Goal: Task Accomplishment & Management: Manage account settings

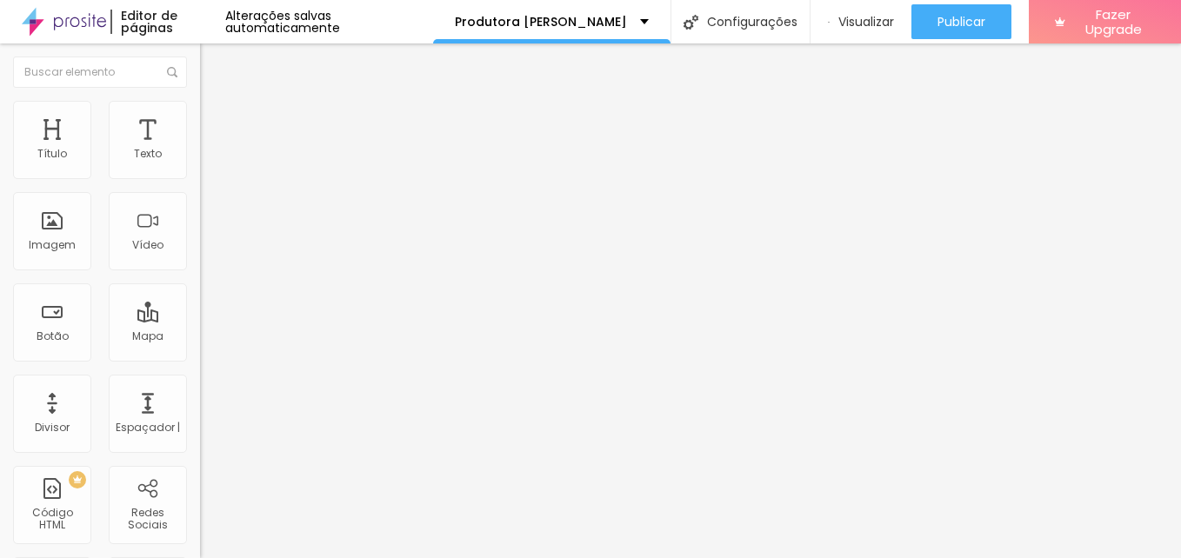
click at [200, 176] on img at bounding box center [206, 182] width 12 height 12
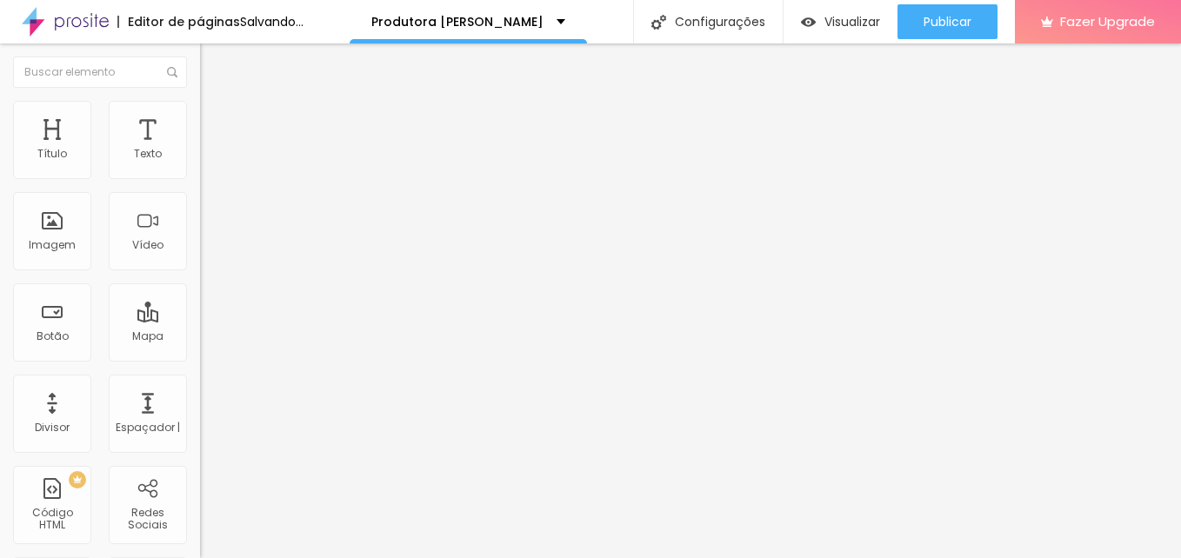
click at [200, 351] on div "Linkedin" at bounding box center [300, 356] width 200 height 10
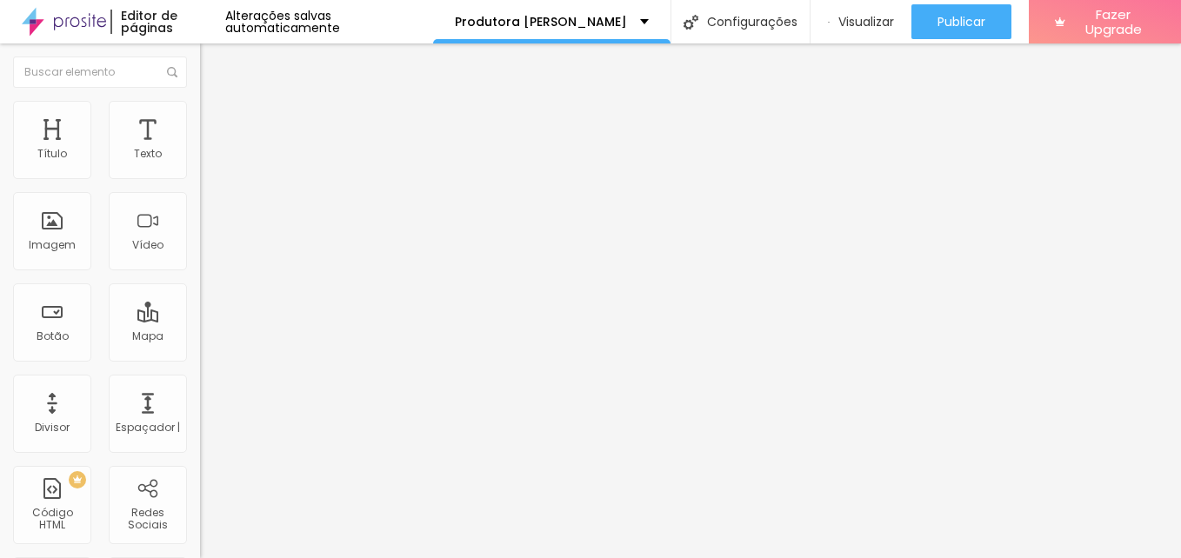
paste input "https://www.instagram.com/estudiofoko.ensaio"
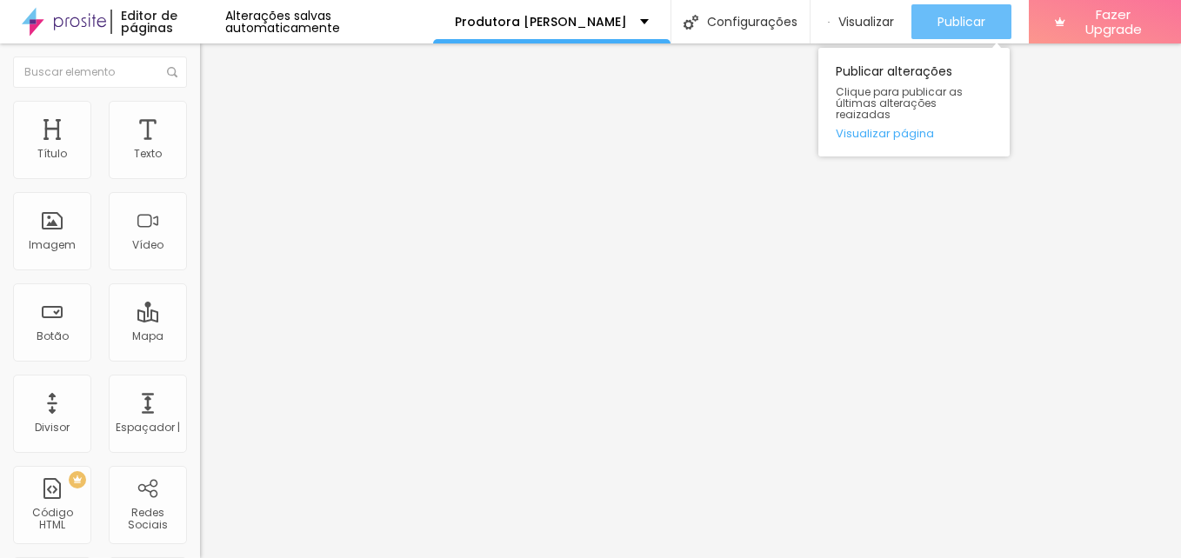
type input "https://https://www.instagram.com/estudiofoko.ensaio"
click at [977, 31] on div "Publicar" at bounding box center [962, 21] width 48 height 35
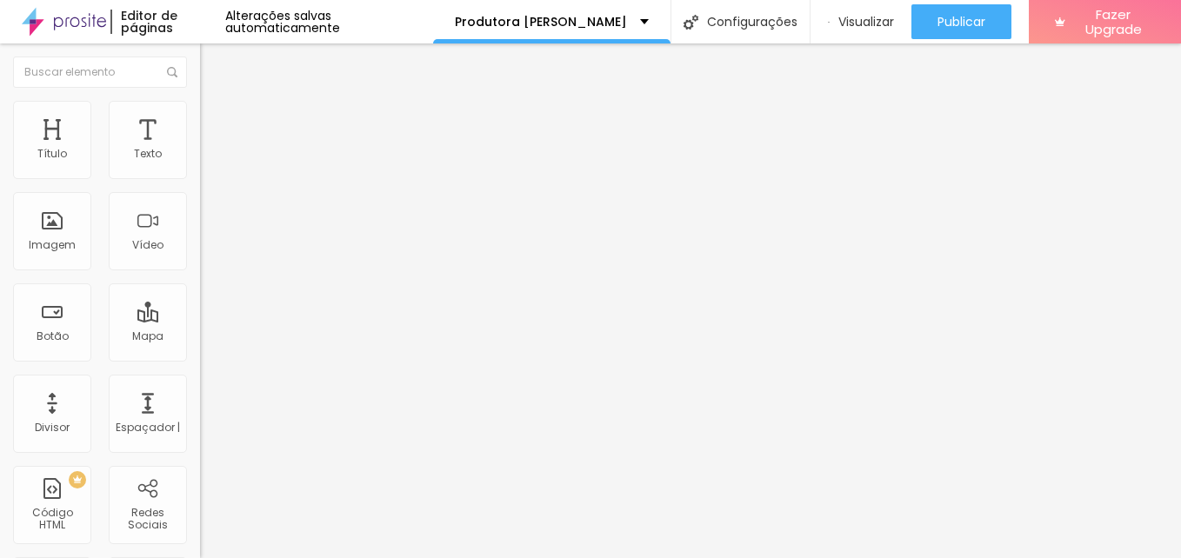
click at [200, 159] on div "TikTok" at bounding box center [300, 163] width 200 height 54
click at [200, 101] on li "Conteúdo" at bounding box center [300, 92] width 200 height 17
click at [200, 176] on img at bounding box center [206, 182] width 12 height 12
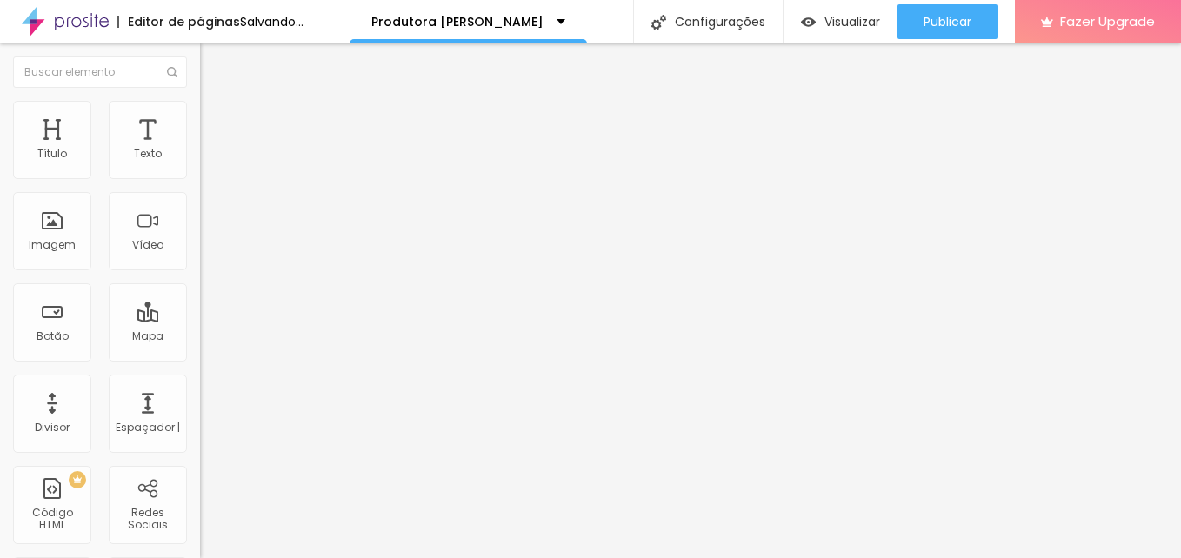
click at [200, 351] on div "Linkedin" at bounding box center [300, 356] width 200 height 10
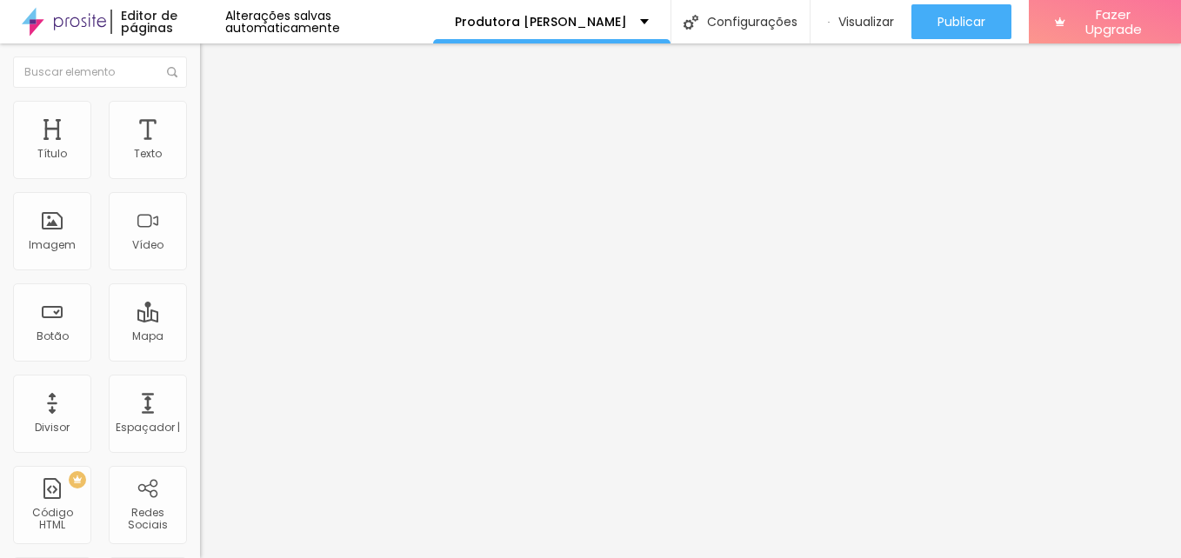
paste input "https://www.instagram.com/estudiofoko.ensaio"
type input "https://https://www.instagram.com/estudiofoko.ensaio"
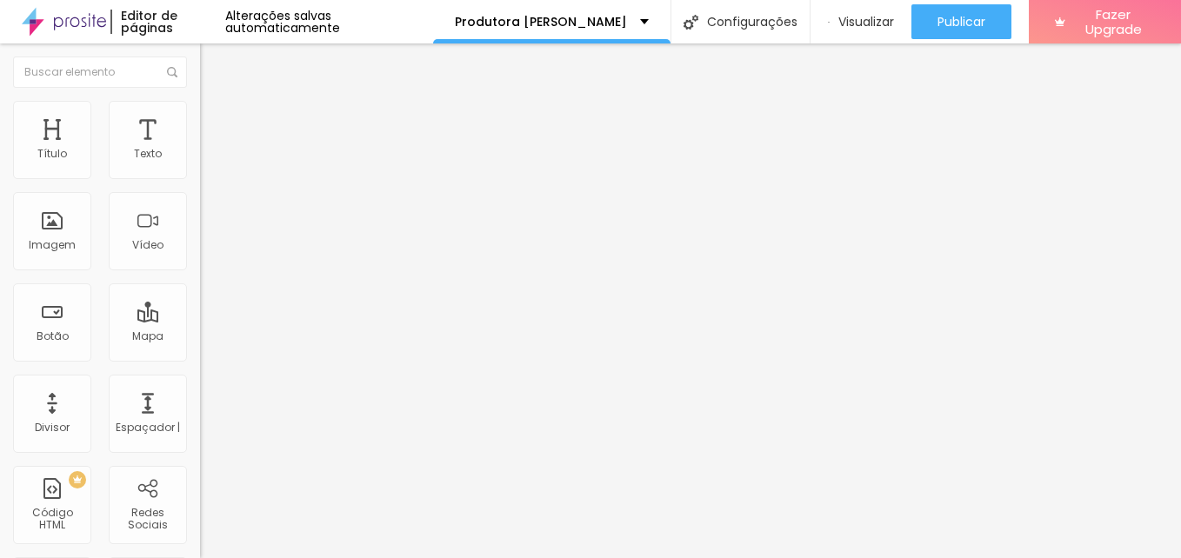
click at [200, 449] on div "Editar Redes Sociais Conteúdo Estilo Avançado Linkedin Rede social Linkedin End…" at bounding box center [300, 300] width 200 height 515
click at [200, 176] on img at bounding box center [206, 182] width 12 height 12
click at [200, 351] on div "Linkedin" at bounding box center [300, 356] width 200 height 10
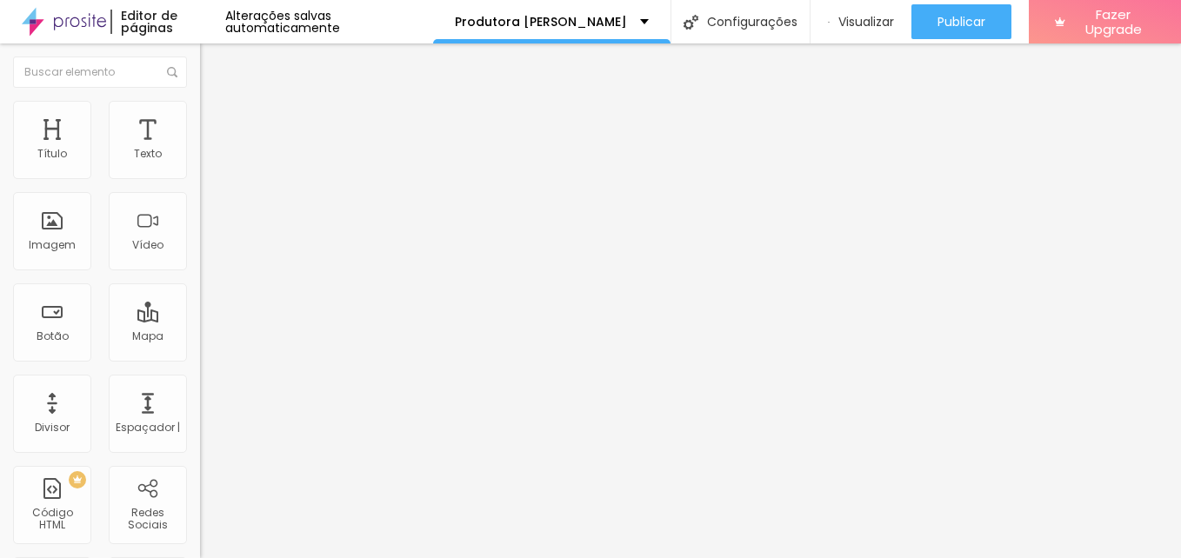
paste input "https://www.instagram.com/estudiofoko.ensaio"
type input "https://https://www.instagram.com/estudiofoko.ensaio"
click at [200, 176] on img at bounding box center [206, 182] width 12 height 12
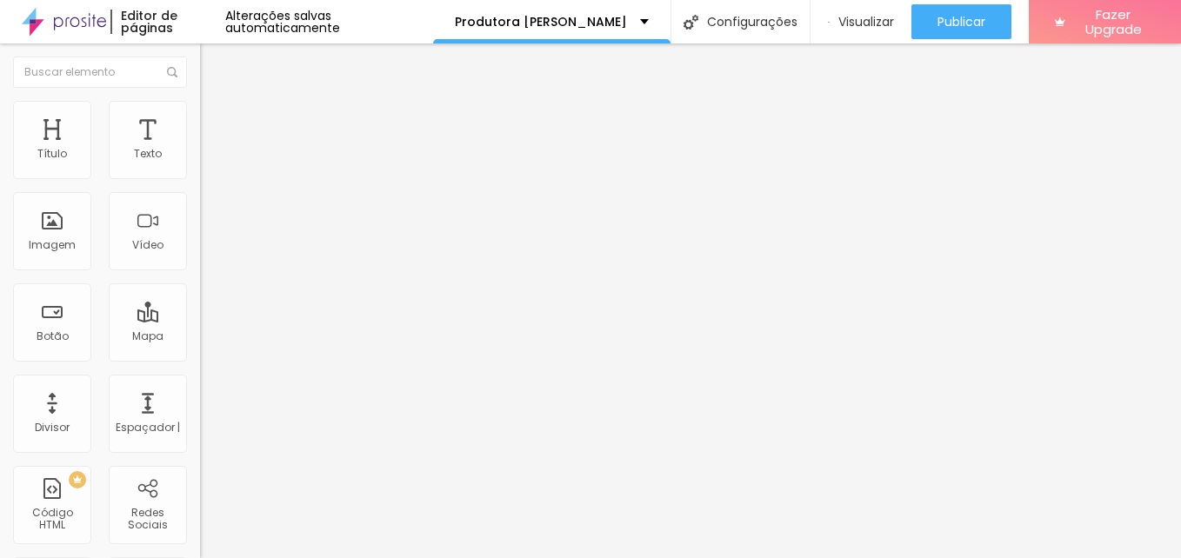
type input "https://"
click at [200, 461] on div "Editar Redes Sociais Conteúdo Estilo Avançado Linkedin Rede social Linkedin End…" at bounding box center [300, 300] width 200 height 515
click at [200, 351] on div "Linkedin" at bounding box center [300, 356] width 200 height 10
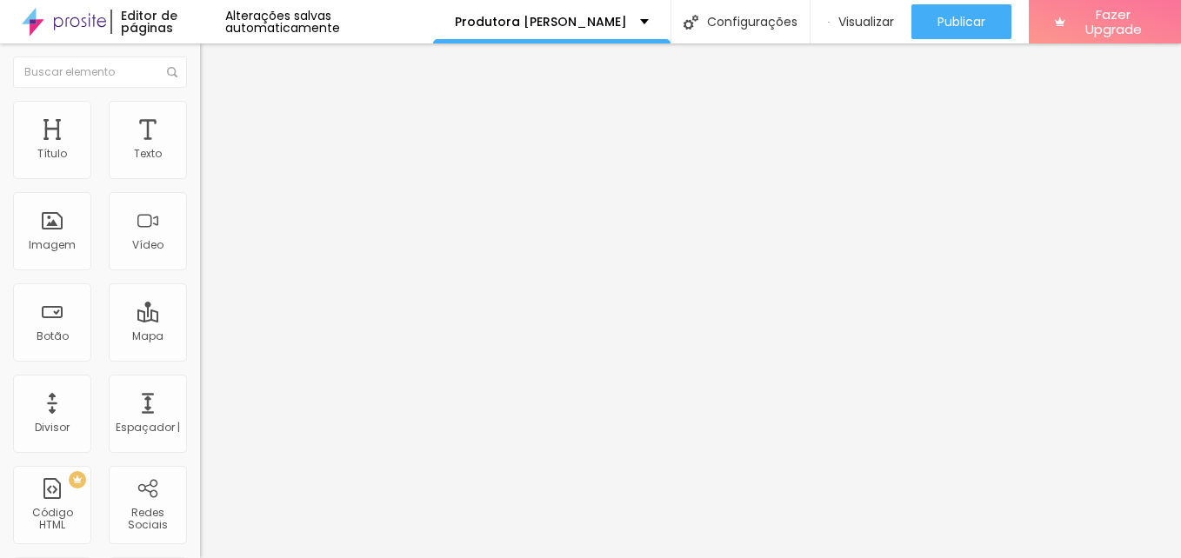
click at [200, 351] on div "Linkedin" at bounding box center [300, 356] width 200 height 10
click at [200, 163] on div "Linkedin" at bounding box center [300, 256] width 200 height 240
click at [200, 372] on div "Linkedin" at bounding box center [300, 476] width 200 height 209
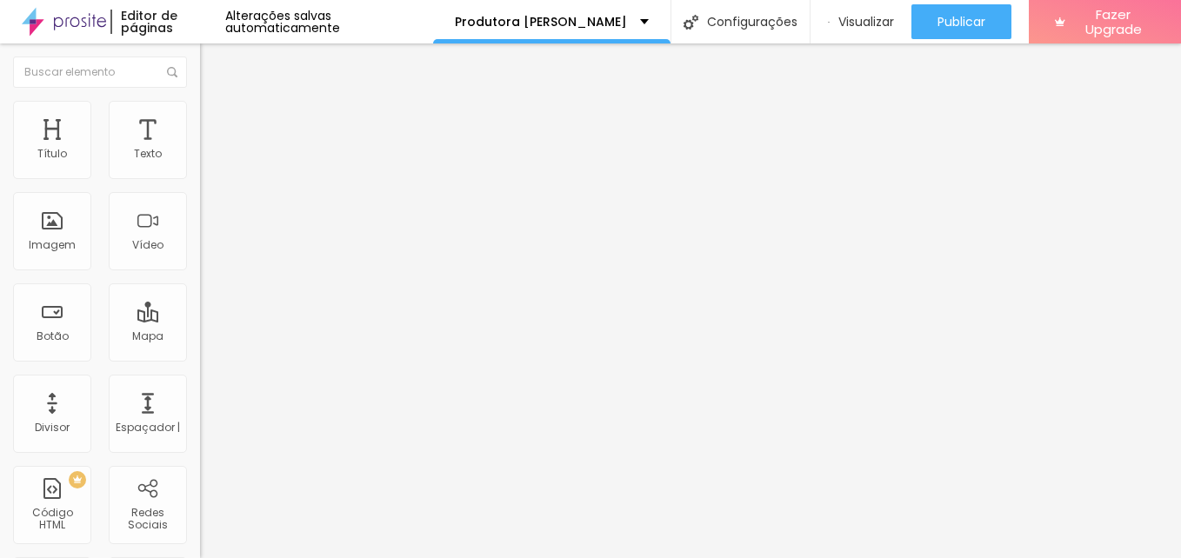
paste input "https://www.instagram.com/estudiofoko.ensaio"
type input "https://https://www.instagram.com/estudiofoko.ensaio"
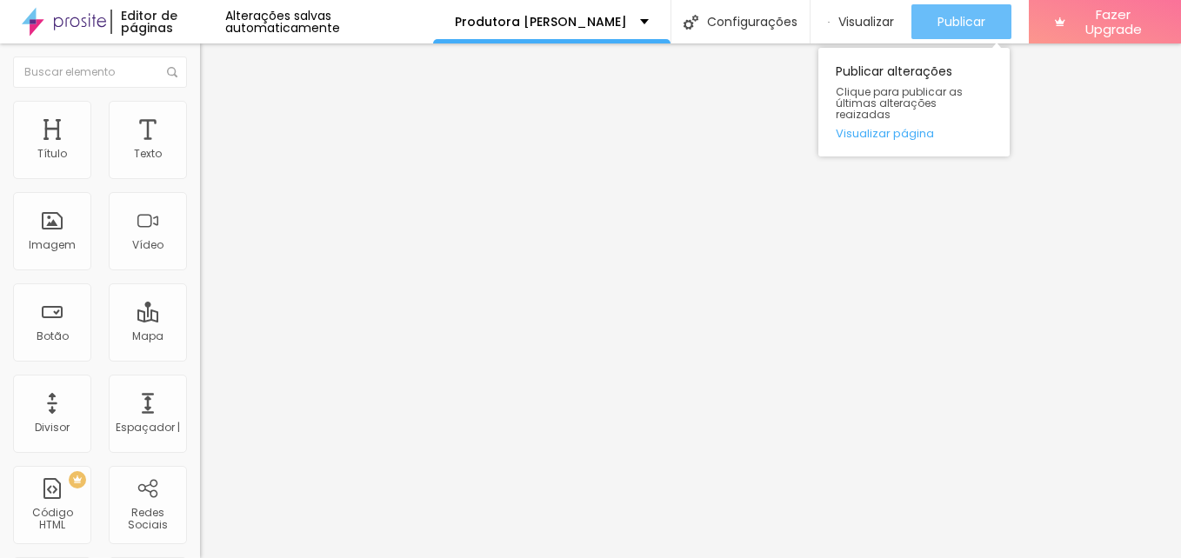
click at [959, 15] on span "Publicar" at bounding box center [962, 22] width 48 height 14
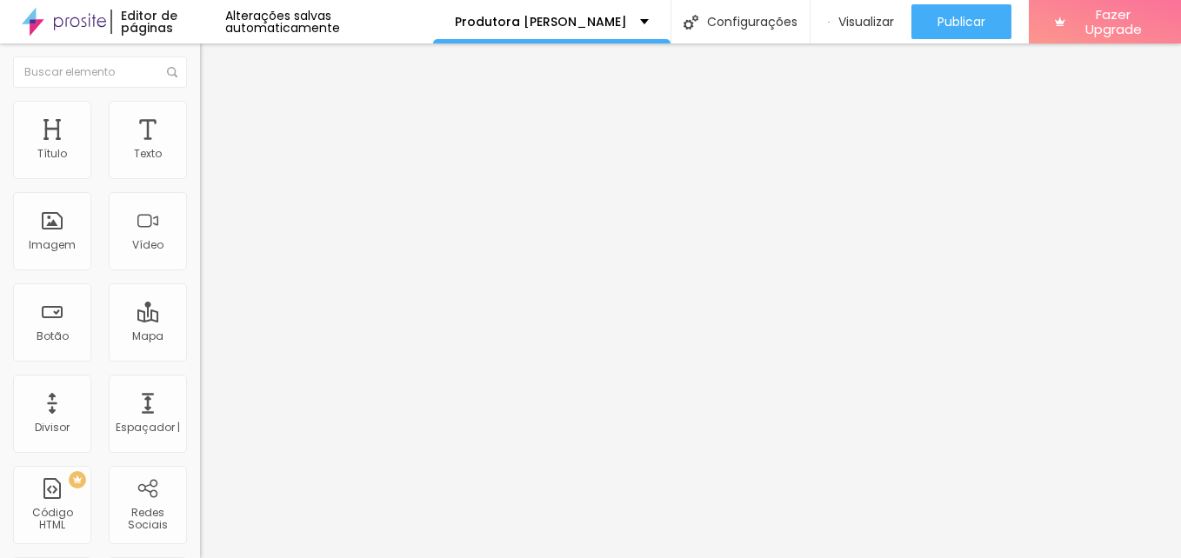
click at [200, 112] on li "Avançado" at bounding box center [300, 109] width 200 height 17
click at [200, 99] on img at bounding box center [208, 92] width 16 height 16
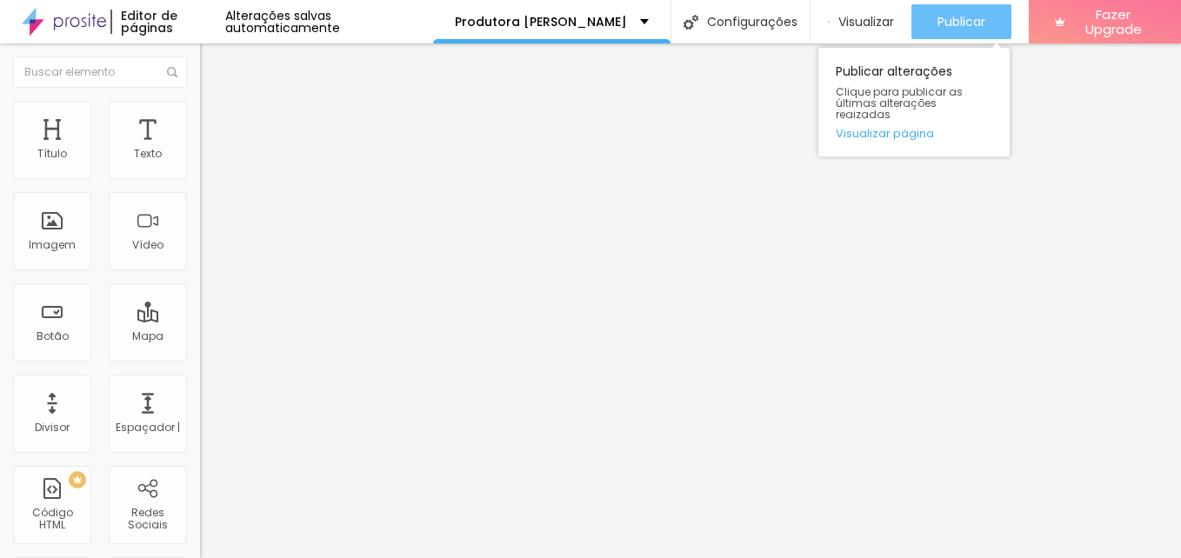
click at [977, 17] on span "Publicar" at bounding box center [962, 22] width 48 height 14
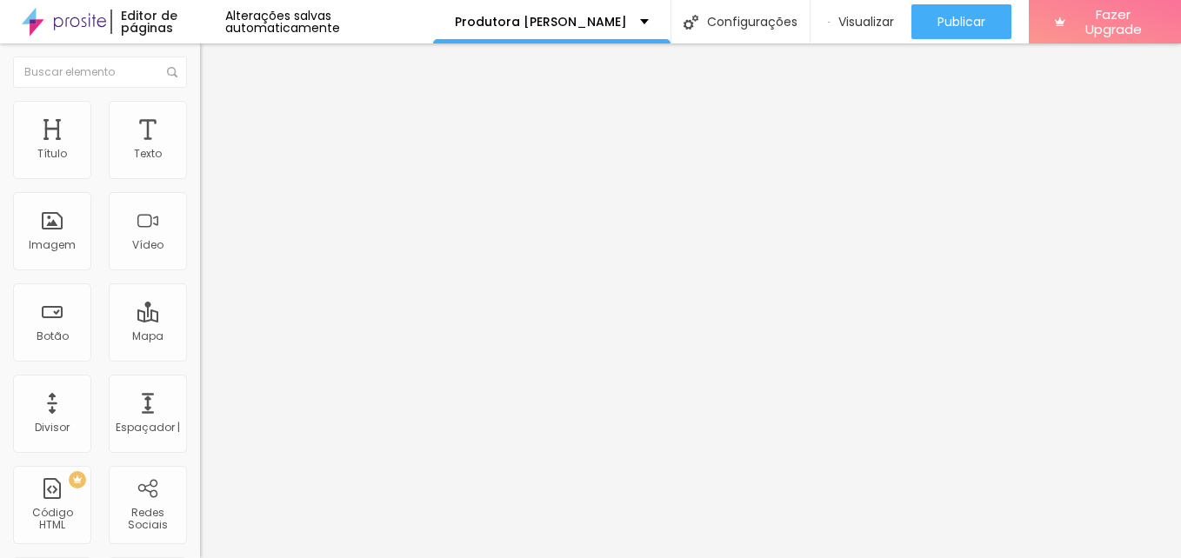
click at [200, 101] on img at bounding box center [208, 109] width 16 height 16
click at [200, 118] on li "Avançado" at bounding box center [300, 126] width 200 height 17
click at [200, 118] on img at bounding box center [208, 126] width 16 height 16
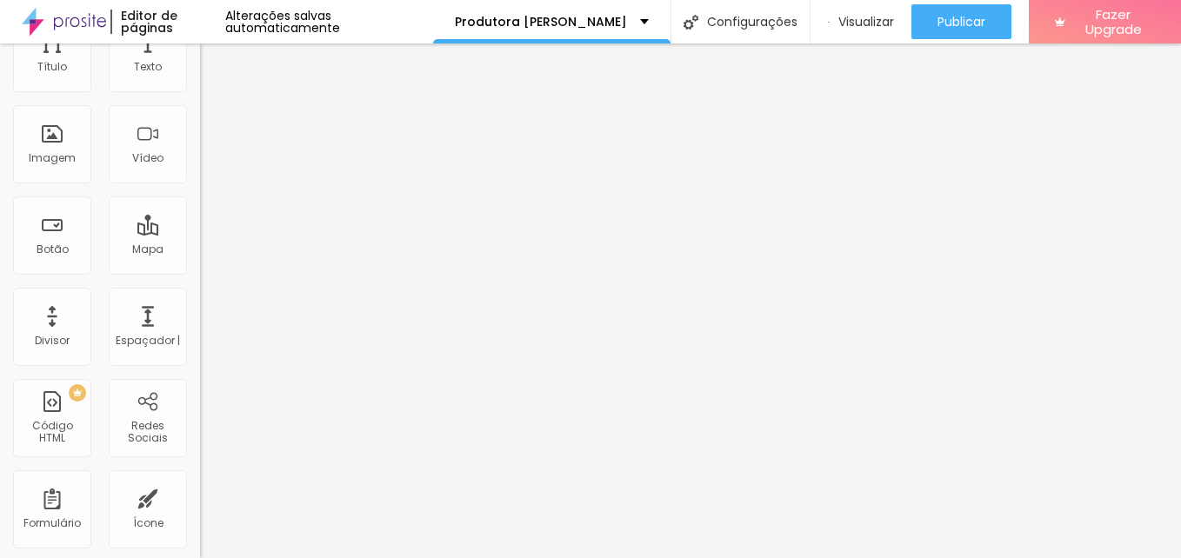
scroll to position [98, 0]
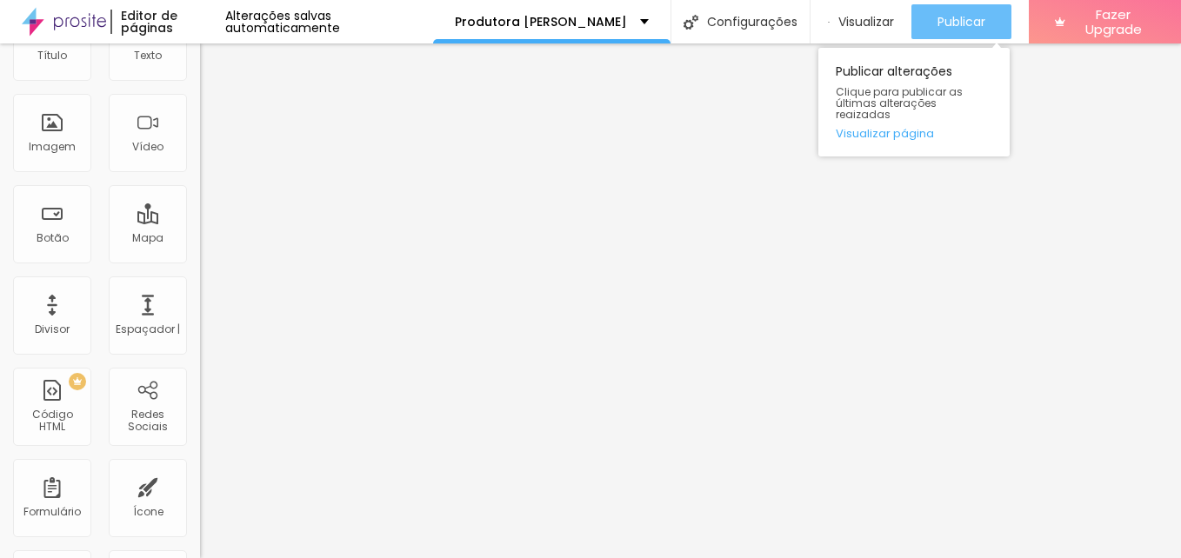
click at [946, 27] on span "Publicar" at bounding box center [962, 22] width 48 height 14
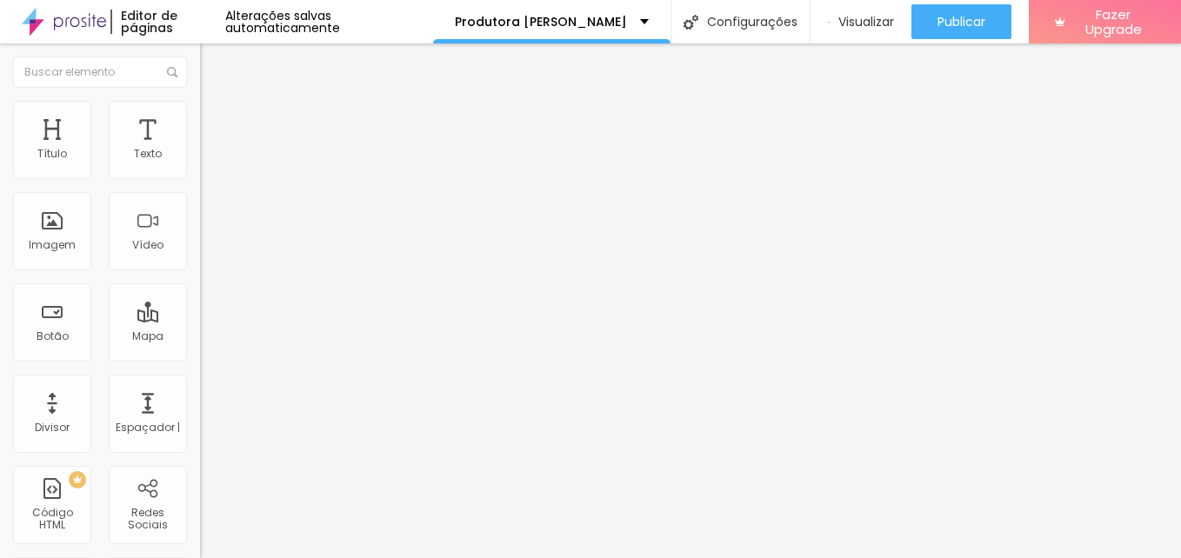
click at [200, 118] on img at bounding box center [208, 126] width 16 height 16
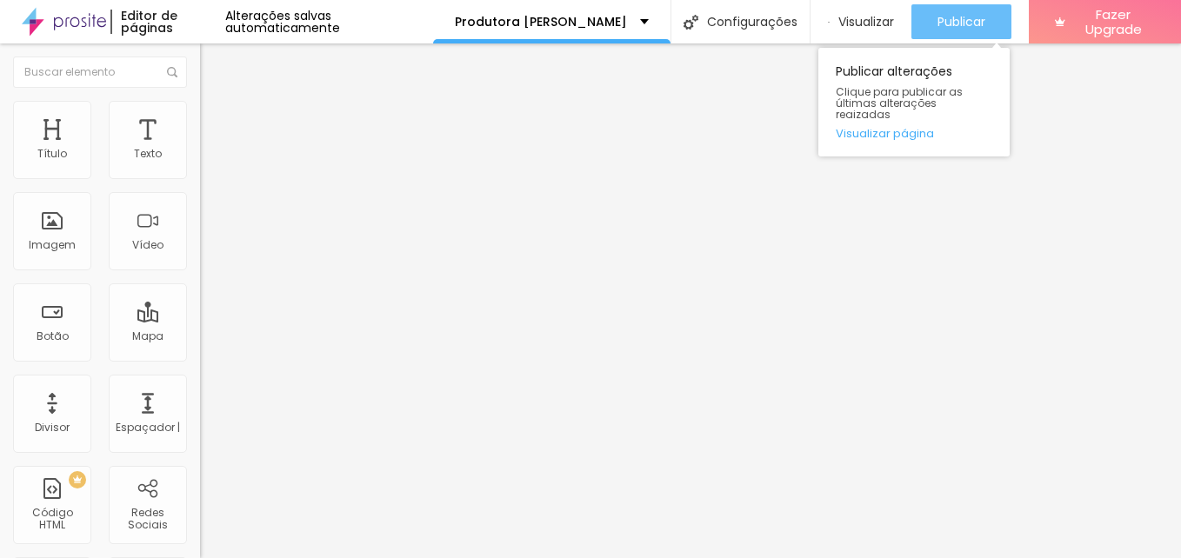
click at [945, 24] on span "Publicar" at bounding box center [962, 22] width 48 height 14
